Goal: Navigation & Orientation: Understand site structure

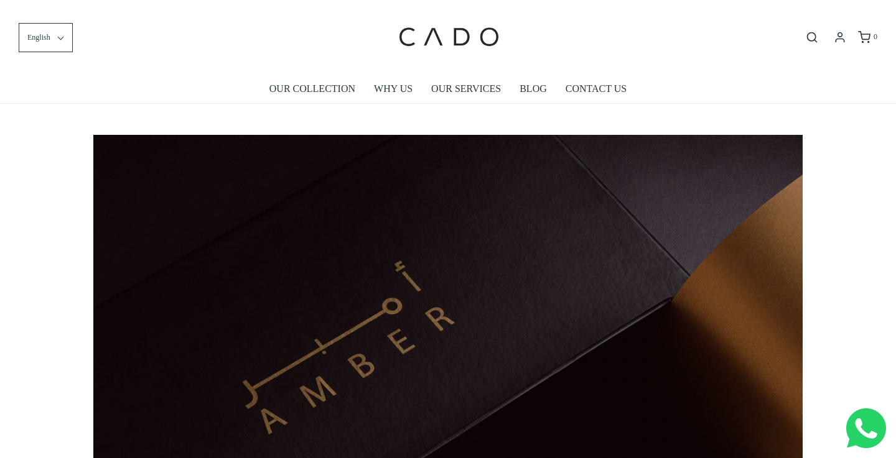
scroll to position [0, 709]
click at [310, 86] on link "OUR COLLECTION" at bounding box center [312, 89] width 86 height 29
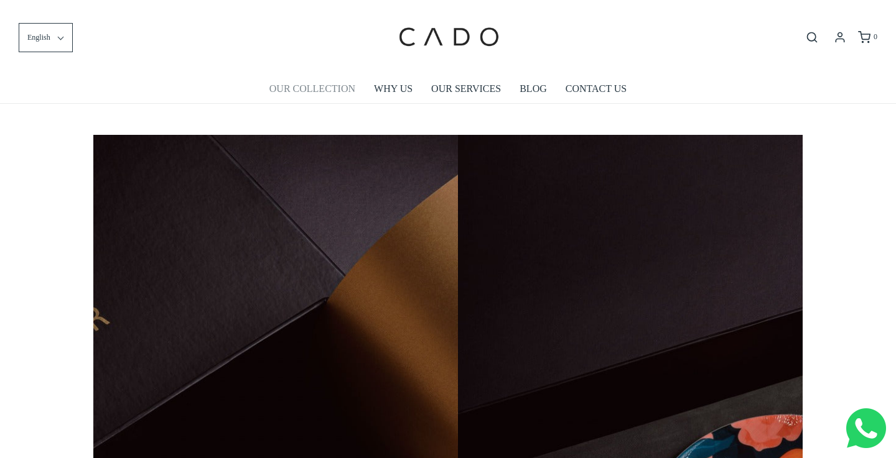
scroll to position [0, 1365]
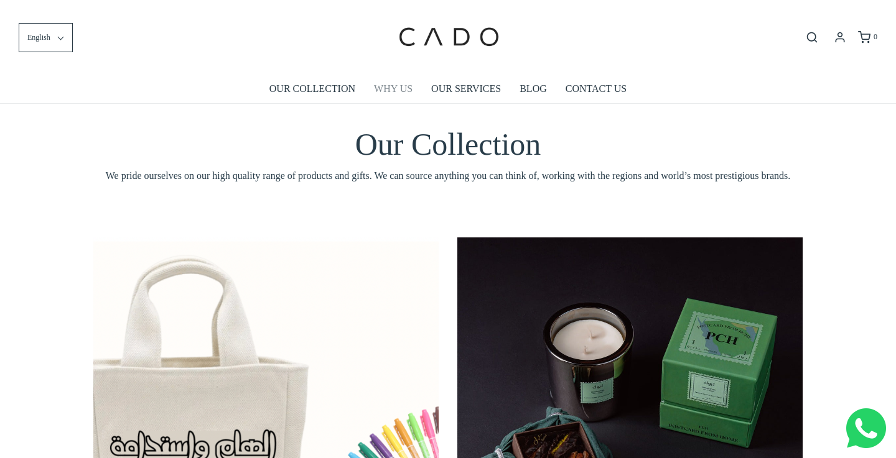
click at [396, 88] on link "WHY US" at bounding box center [393, 89] width 39 height 29
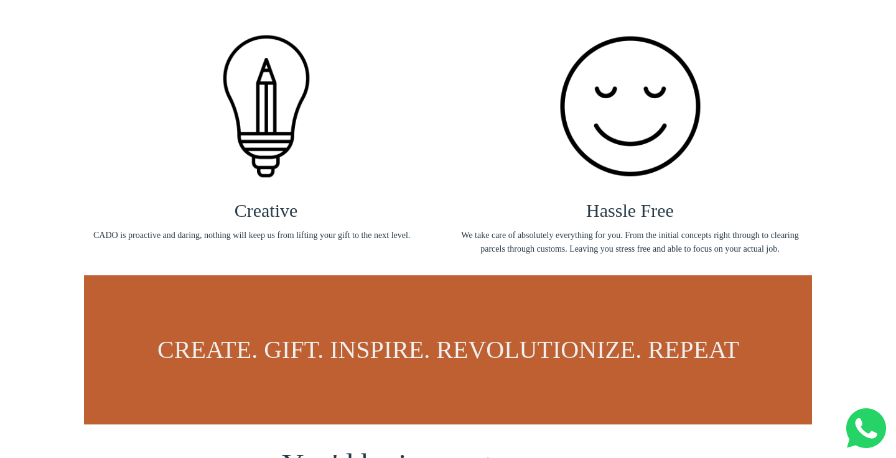
scroll to position [512, 0]
